Goal: Transaction & Acquisition: Purchase product/service

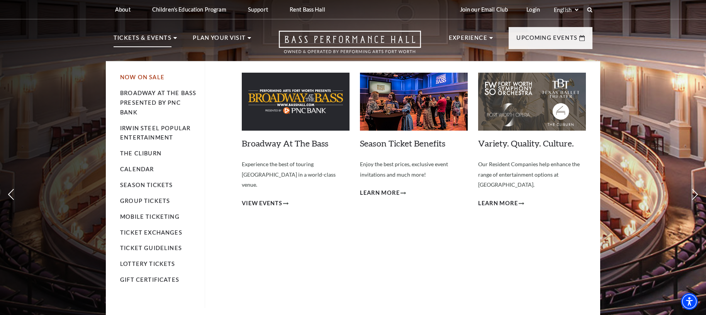
click at [137, 74] on link "Now On Sale" at bounding box center [142, 77] width 44 height 7
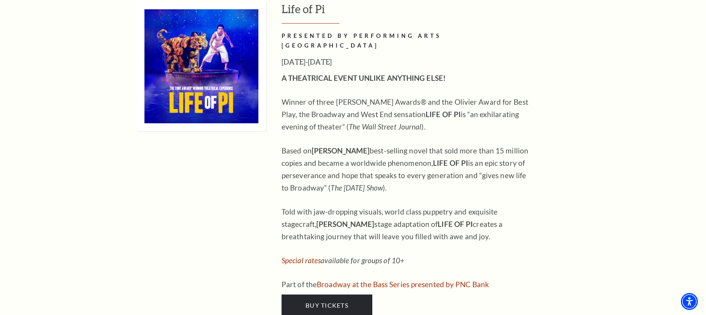
scroll to position [1055, 0]
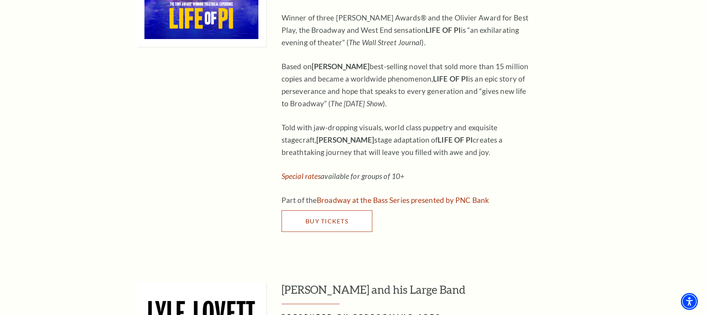
click at [317, 217] on span "Buy Tickets" at bounding box center [327, 220] width 43 height 7
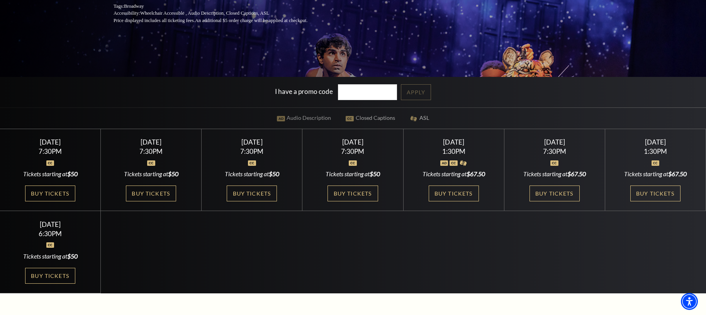
scroll to position [175, 0]
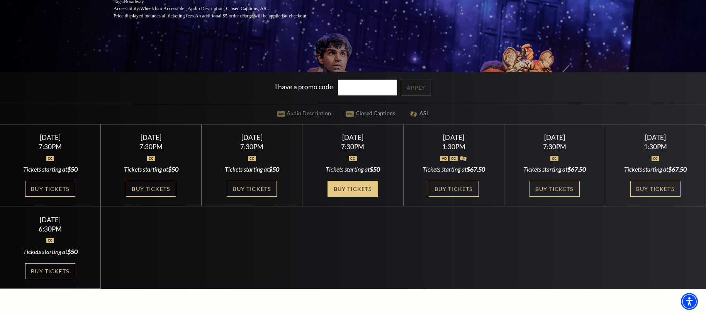
drag, startPoint x: 339, startPoint y: 182, endPoint x: 332, endPoint y: 182, distance: 6.2
click at [339, 182] on link "Buy Tickets" at bounding box center [353, 189] width 50 height 16
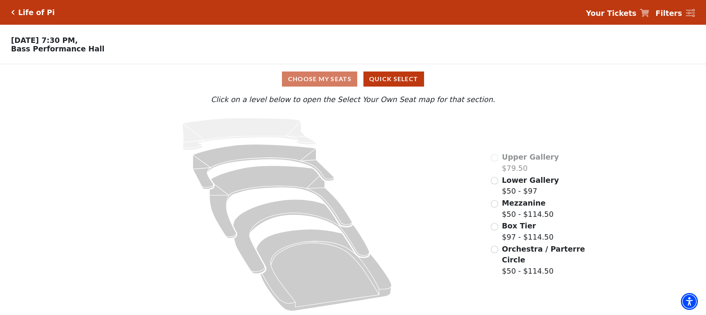
scroll to position [2, 0]
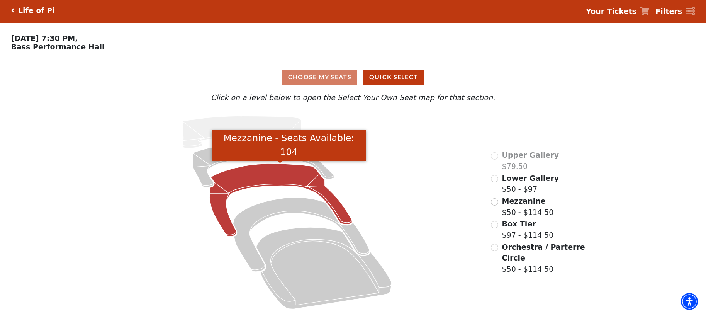
click at [304, 176] on icon "Mezzanine - Seats Available: 104" at bounding box center [280, 200] width 143 height 73
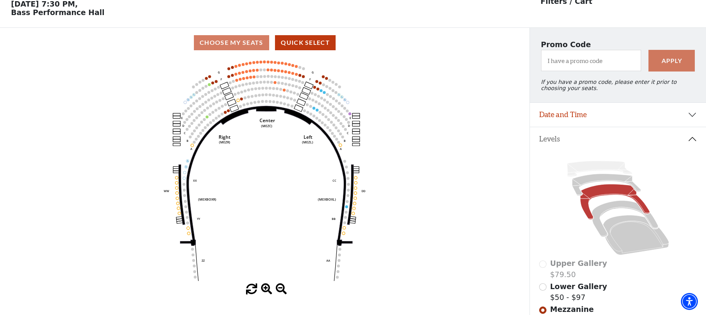
scroll to position [36, 0]
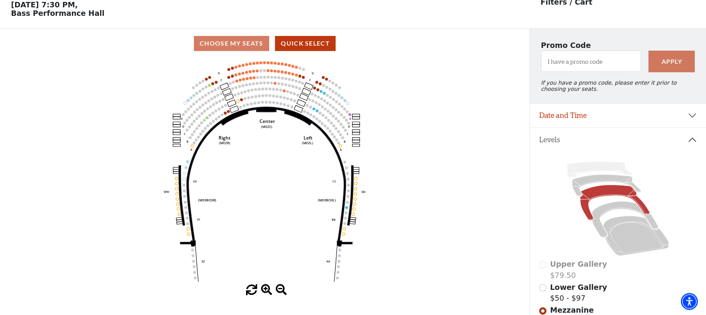
click at [285, 92] on use "Seat Selected" at bounding box center [284, 90] width 3 height 3
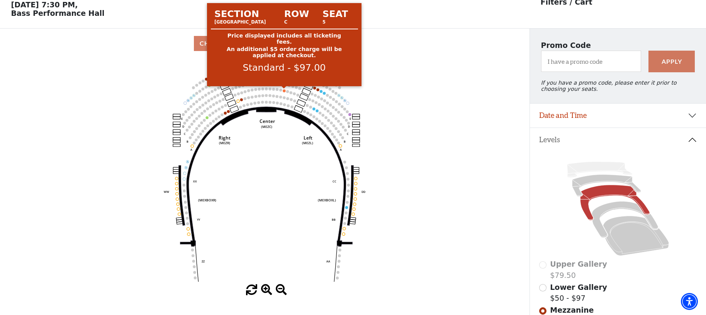
click at [284, 90] on circle at bounding box center [284, 90] width 3 height 3
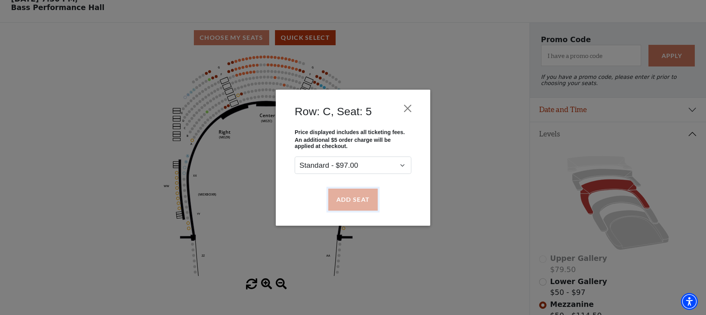
click at [346, 191] on button "Add Seat" at bounding box center [353, 200] width 49 height 22
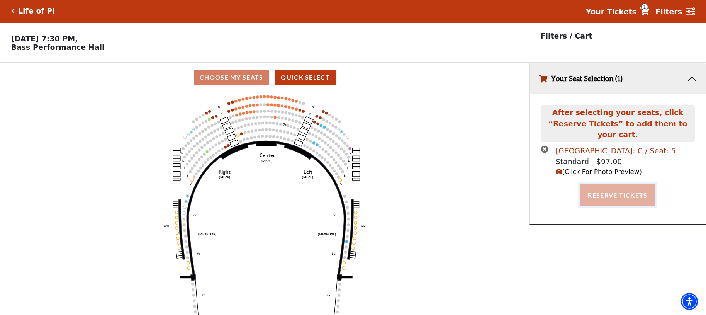
click at [618, 187] on button "Reserve Tickets" at bounding box center [617, 195] width 75 height 22
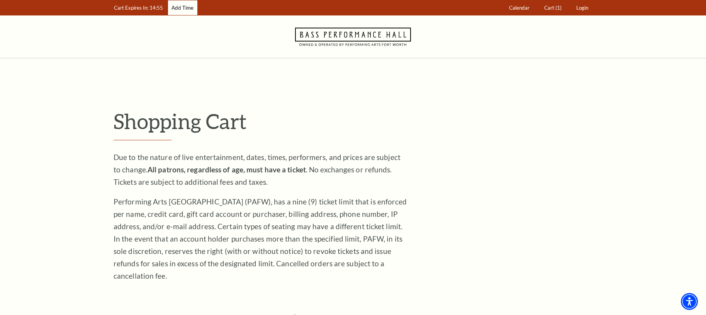
click at [184, 7] on link "Add Time" at bounding box center [182, 7] width 29 height 15
click at [183, 7] on link "Add Time" at bounding box center [182, 7] width 29 height 15
click at [351, 43] on icon "Navigate to Bass Performance Hall homepage" at bounding box center [353, 36] width 116 height 43
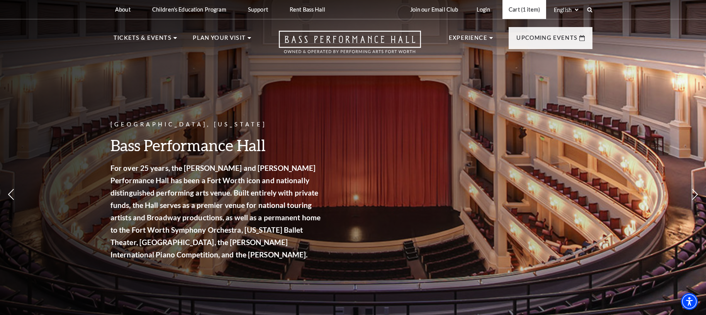
click at [533, 11] on link "Cart (1 item)" at bounding box center [525, 9] width 44 height 19
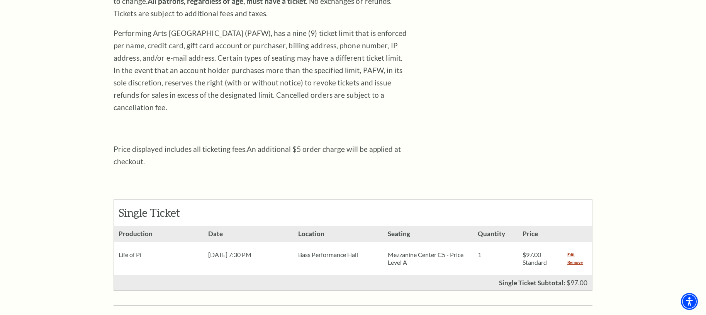
scroll to position [292, 0]
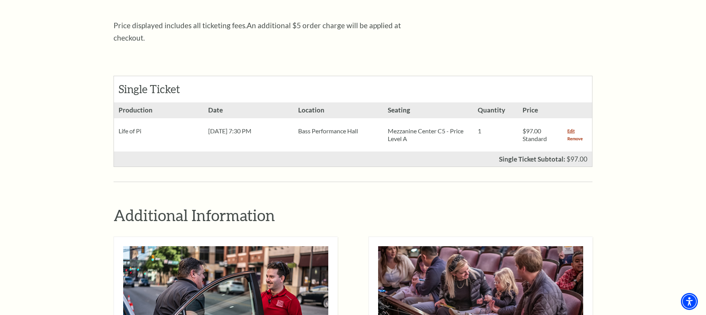
click at [578, 135] on link "Remove" at bounding box center [575, 139] width 15 height 8
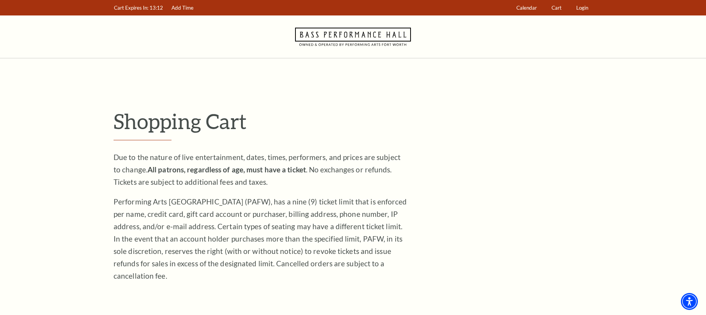
click at [341, 39] on icon "Navigate to Bass Performance Hall homepage" at bounding box center [353, 36] width 116 height 43
